Goal: Task Accomplishment & Management: Complete application form

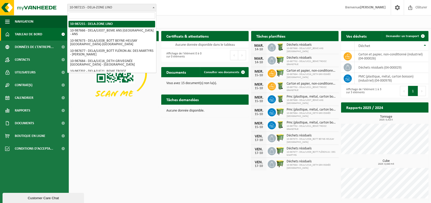
click at [154, 6] on span at bounding box center [153, 7] width 5 height 7
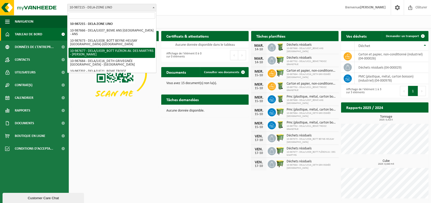
select select "167317"
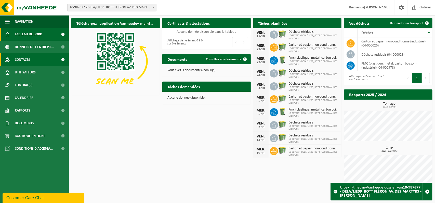
click at [30, 61] on span "Contacts" at bounding box center [22, 59] width 15 height 13
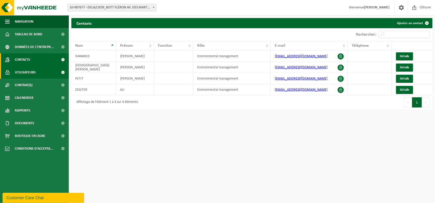
click at [27, 74] on span "Utilisateurs" at bounding box center [25, 72] width 21 height 13
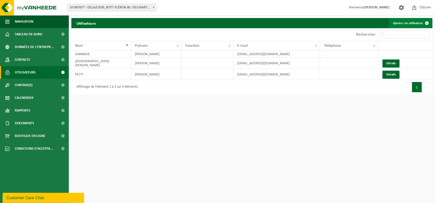
click at [424, 23] on span at bounding box center [426, 23] width 10 height 10
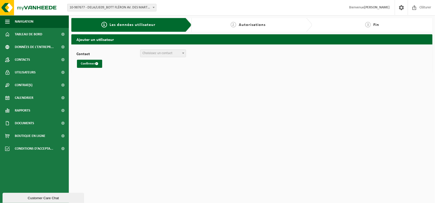
click at [172, 54] on span "Choisissez un contact" at bounding box center [157, 53] width 30 height 4
select select "0"
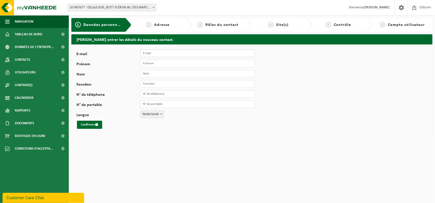
click at [162, 55] on input "E-mail" at bounding box center [197, 54] width 115 height 8
type input "[EMAIL_ADDRESS][DOMAIN_NAME]"
click at [156, 63] on input "Prénom" at bounding box center [197, 64] width 115 height 8
type input "Françoise"
type input "Pire"
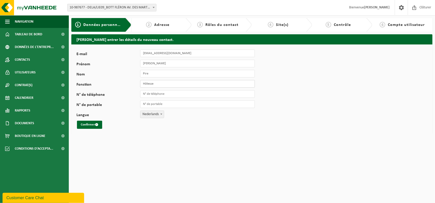
type input "Hôtesse"
type input "[PHONE_NUMBER]"
click at [154, 115] on span "Nederlands" at bounding box center [151, 114] width 23 height 7
select select "1"
click at [145, 130] on div "E-mail fpire@dela.org Prénom Françoise Nom Pire Fonction Hôtesse N° de téléphon…" at bounding box center [251, 90] width 361 height 90
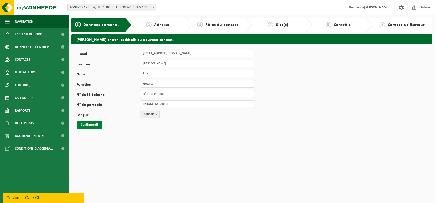
click at [87, 128] on button "Confirmer" at bounding box center [89, 125] width 25 height 8
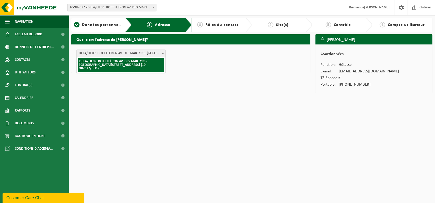
click at [164, 52] on span at bounding box center [162, 53] width 5 height 7
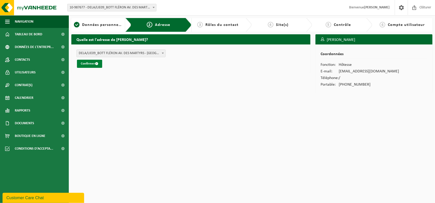
click at [87, 64] on button "Confirmer" at bounding box center [89, 64] width 25 height 8
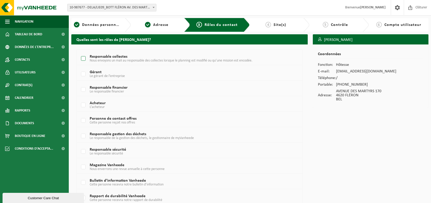
click at [89, 59] on label "Responsable collectes Nous envoyons un mali au responsable des collectes lorsqu…" at bounding box center [180, 59] width 201 height 8
click at [79, 52] on input "Responsable collectes Nous envoyons un mali au responsable des collectes lorsqu…" at bounding box center [79, 52] width 0 height 0
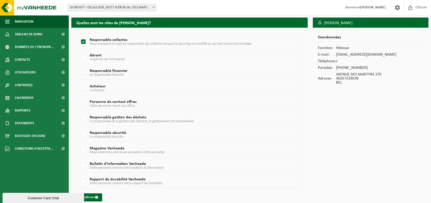
scroll to position [22, 0]
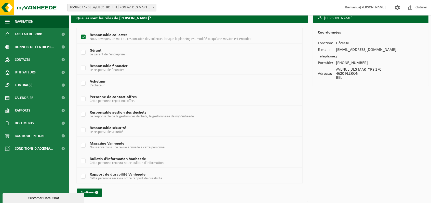
click at [80, 36] on label "Responsable collectes Nous envoyons un mali au responsable des collectes lorsqu…" at bounding box center [180, 37] width 201 height 8
click at [79, 31] on input "Responsable collectes Nous envoyons un mali au responsable des collectes lorsqu…" at bounding box center [79, 31] width 0 height 0
click at [82, 37] on label "Responsable collectes Nous envoyons un mali au responsable des collectes lorsqu…" at bounding box center [180, 37] width 201 height 8
click at [79, 31] on input "Responsable collectes Nous envoyons un mali au responsable des collectes lorsqu…" at bounding box center [79, 31] width 0 height 0
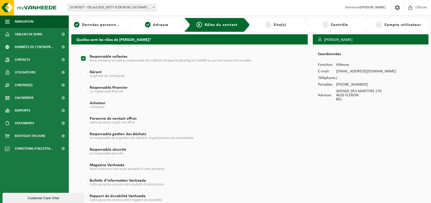
click at [84, 57] on label "Responsable collectes Nous envoyons un mali au responsable des collectes lorsqu…" at bounding box center [180, 59] width 201 height 8
click at [79, 52] on input "Responsable collectes Nous envoyons un mali au responsable des collectes lorsqu…" at bounding box center [79, 52] width 0 height 0
checkbox input "false"
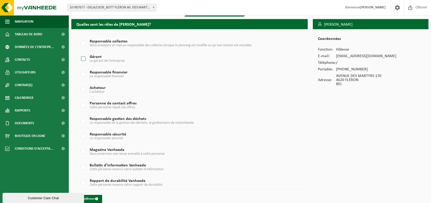
scroll to position [22, 0]
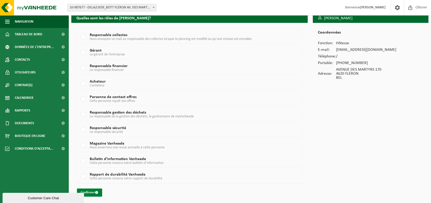
click at [91, 192] on button "Confirmer" at bounding box center [89, 193] width 25 height 8
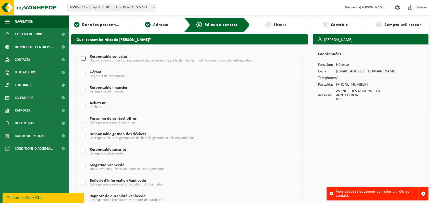
click at [85, 58] on label "Responsable collectes Nous envoyons un mali au responsable des collectes lorsqu…" at bounding box center [180, 59] width 201 height 8
click at [79, 52] on input "Responsable collectes Nous envoyons un mali au responsable des collectes lorsqu…" at bounding box center [79, 52] width 0 height 0
checkbox input "true"
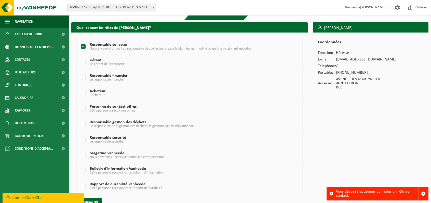
scroll to position [22, 0]
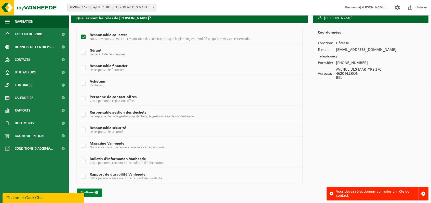
click at [97, 192] on span "submit" at bounding box center [96, 192] width 3 height 3
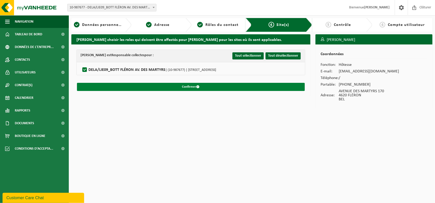
click at [190, 88] on button "Confirmer" at bounding box center [191, 87] width 228 height 8
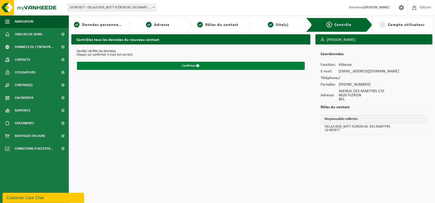
click at [177, 64] on button "Confirmer" at bounding box center [191, 66] width 228 height 8
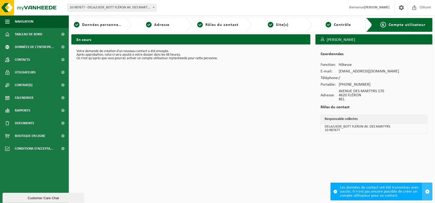
click at [426, 191] on span "button" at bounding box center [427, 192] width 5 height 5
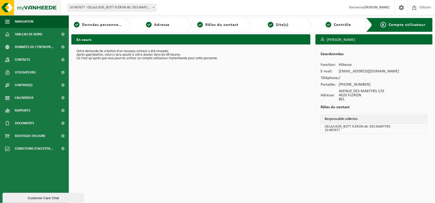
click at [25, 8] on img at bounding box center [30, 7] width 61 height 15
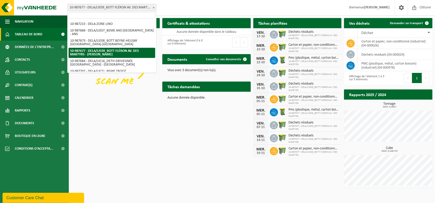
click at [136, 10] on span "10-987677 - DELA/LIE09_BOTT FLÉRON AV. DES MARTYRS - [PERSON_NAME]" at bounding box center [111, 7] width 89 height 7
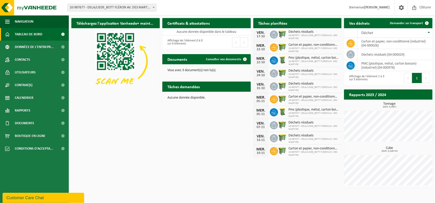
click at [121, 8] on span "10-987677 - DELA/LIE09_BOTT FLÉRON AV. DES MARTYRS - [PERSON_NAME]" at bounding box center [111, 7] width 89 height 7
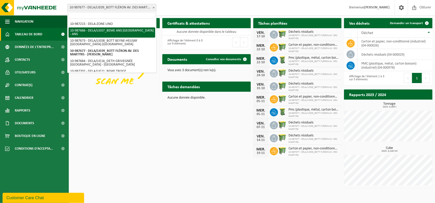
select select "167309"
